Goal: Task Accomplishment & Management: Use online tool/utility

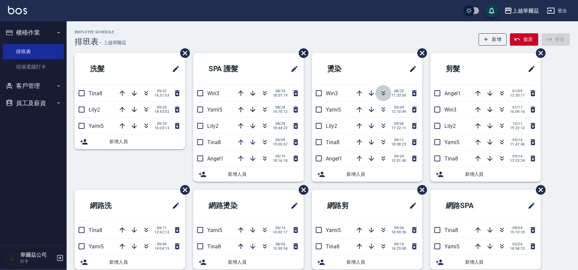
click at [380, 97] on icon "button" at bounding box center [383, 93] width 8 height 8
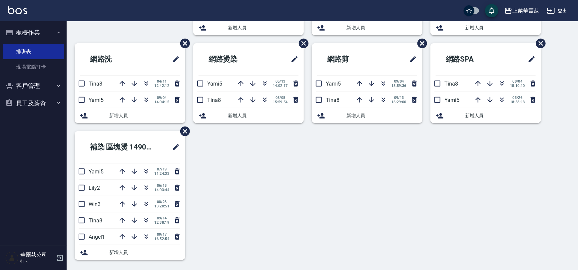
scroll to position [133, 0]
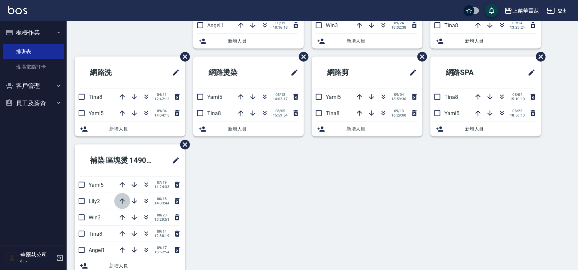
click at [124, 197] on icon "button" at bounding box center [122, 201] width 8 height 8
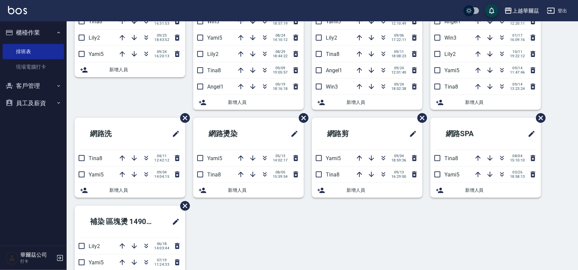
scroll to position [147, 0]
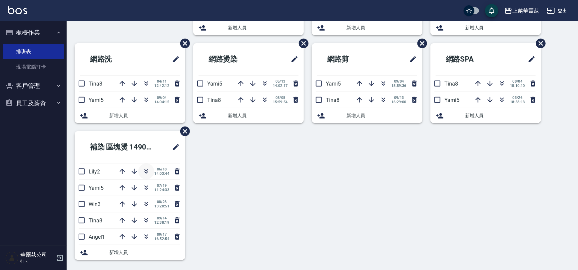
click at [145, 168] on icon "button" at bounding box center [146, 172] width 8 height 8
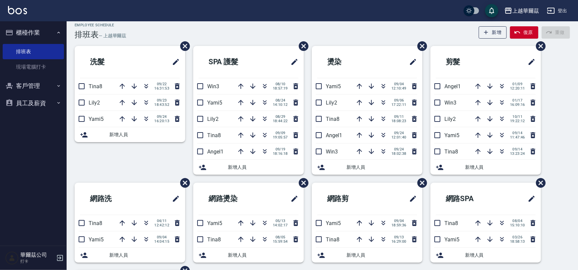
scroll to position [0, 0]
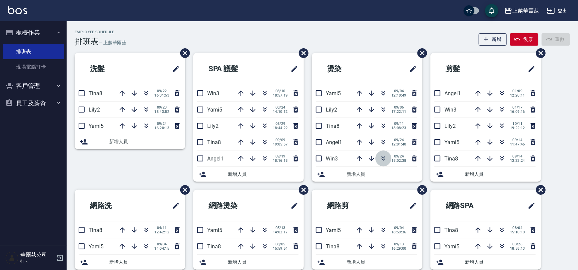
click at [380, 160] on icon "button" at bounding box center [383, 159] width 8 height 8
click at [357, 160] on icon "button" at bounding box center [359, 159] width 8 height 8
click at [361, 143] on icon "button" at bounding box center [359, 142] width 8 height 8
click at [358, 143] on icon "button" at bounding box center [359, 142] width 8 height 8
click at [362, 125] on icon "button" at bounding box center [359, 126] width 8 height 8
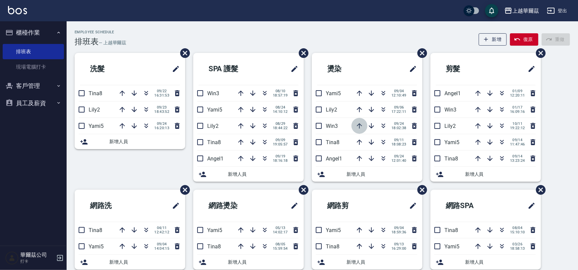
click at [356, 125] on icon "button" at bounding box center [359, 126] width 8 height 8
click at [357, 110] on icon "button" at bounding box center [359, 110] width 8 height 8
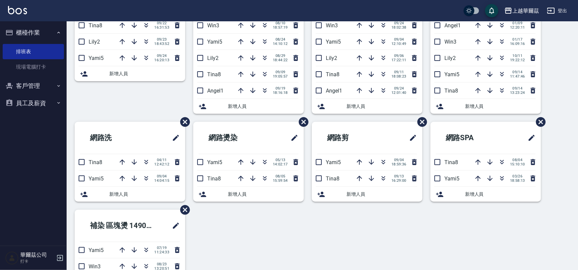
scroll to position [147, 0]
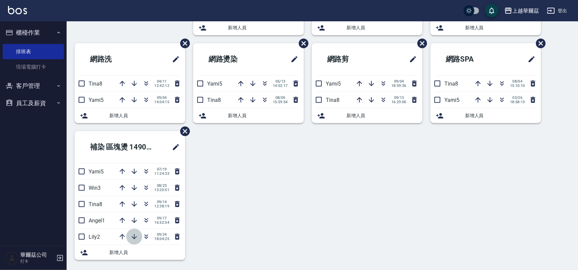
click at [131, 237] on icon "button" at bounding box center [134, 237] width 8 height 8
click at [133, 238] on icon "button" at bounding box center [134, 236] width 5 height 5
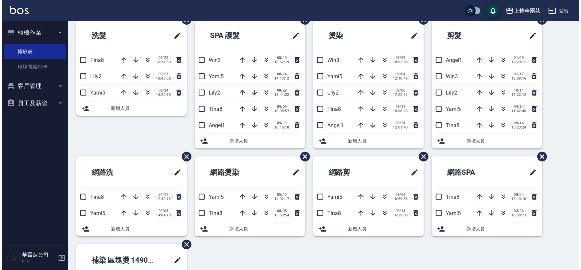
scroll to position [0, 0]
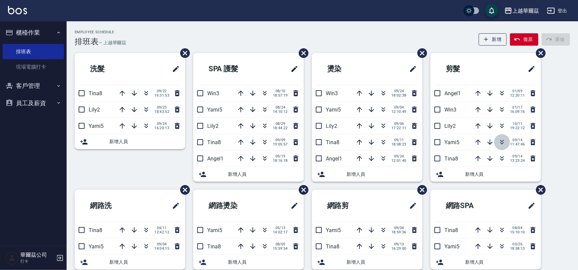
click at [503, 141] on icon "button" at bounding box center [502, 142] width 8 height 8
click at [501, 141] on icon "button" at bounding box center [502, 141] width 4 height 2
click at [147, 99] on button "button" at bounding box center [146, 93] width 16 height 16
click at [146, 95] on icon "button" at bounding box center [147, 94] width 4 height 2
click at [563, 9] on button "登出" at bounding box center [557, 11] width 26 height 12
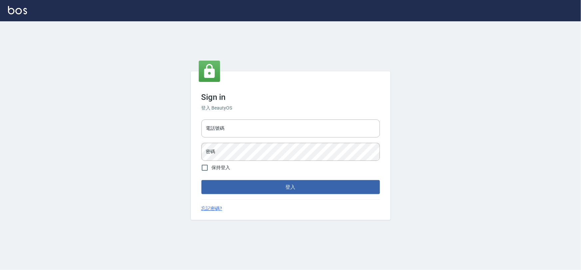
type input "22878535"
click at [281, 133] on input "22878535" at bounding box center [291, 129] width 179 height 18
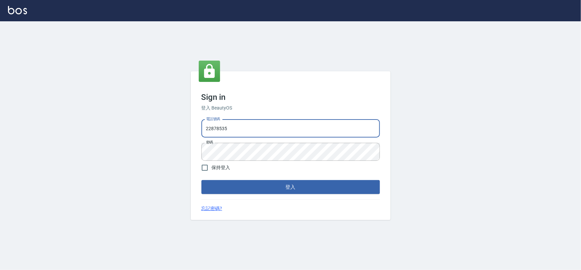
type input "0975575780"
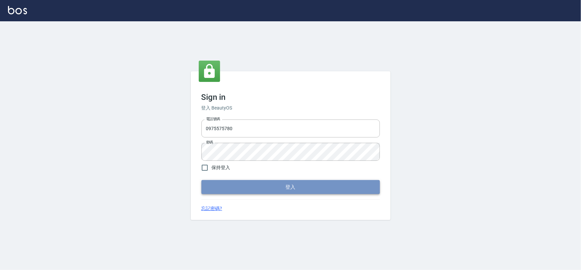
click at [316, 184] on button "登入" at bounding box center [291, 187] width 179 height 14
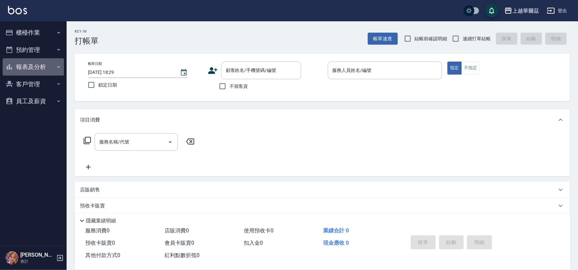
click at [35, 64] on button "報表及分析" at bounding box center [33, 66] width 61 height 17
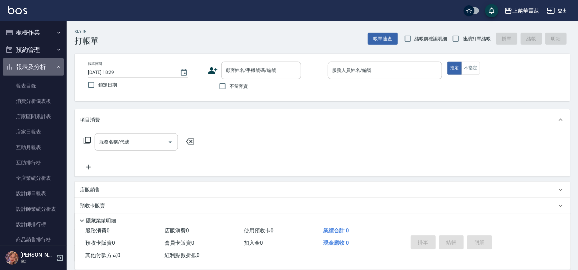
click at [34, 64] on button "報表及分析" at bounding box center [33, 66] width 61 height 17
